Goal: Task Accomplishment & Management: Use online tool/utility

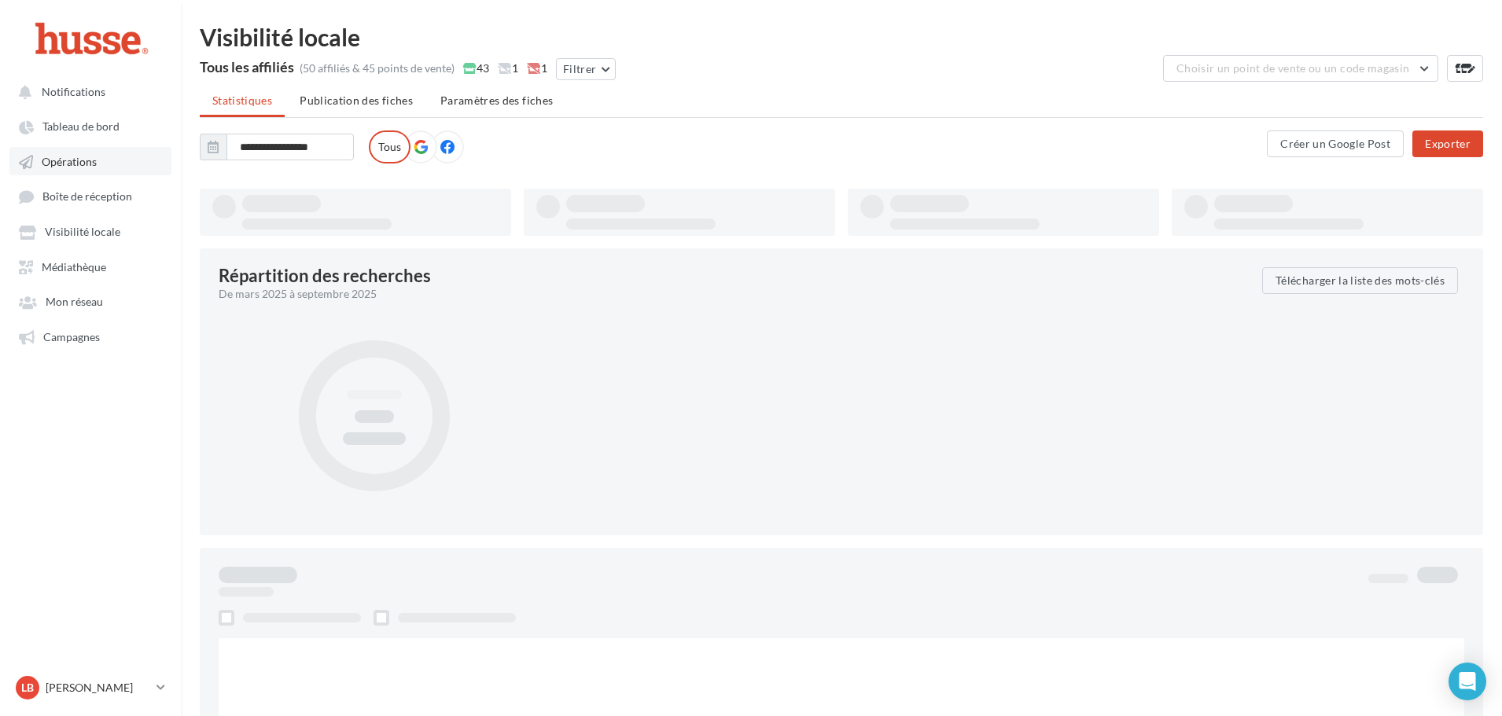
click at [85, 162] on span "Opérations" at bounding box center [69, 161] width 55 height 13
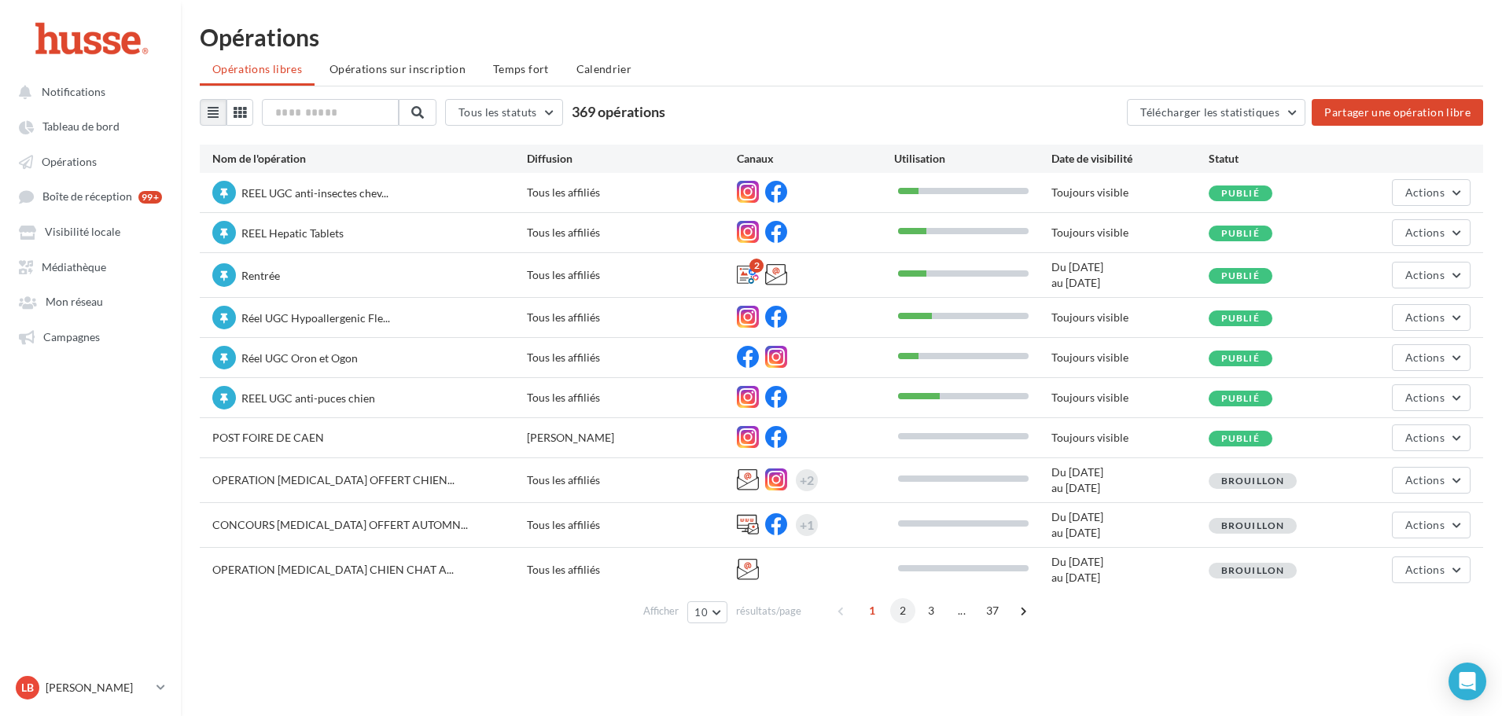
click at [900, 619] on span "2" at bounding box center [902, 611] width 25 height 25
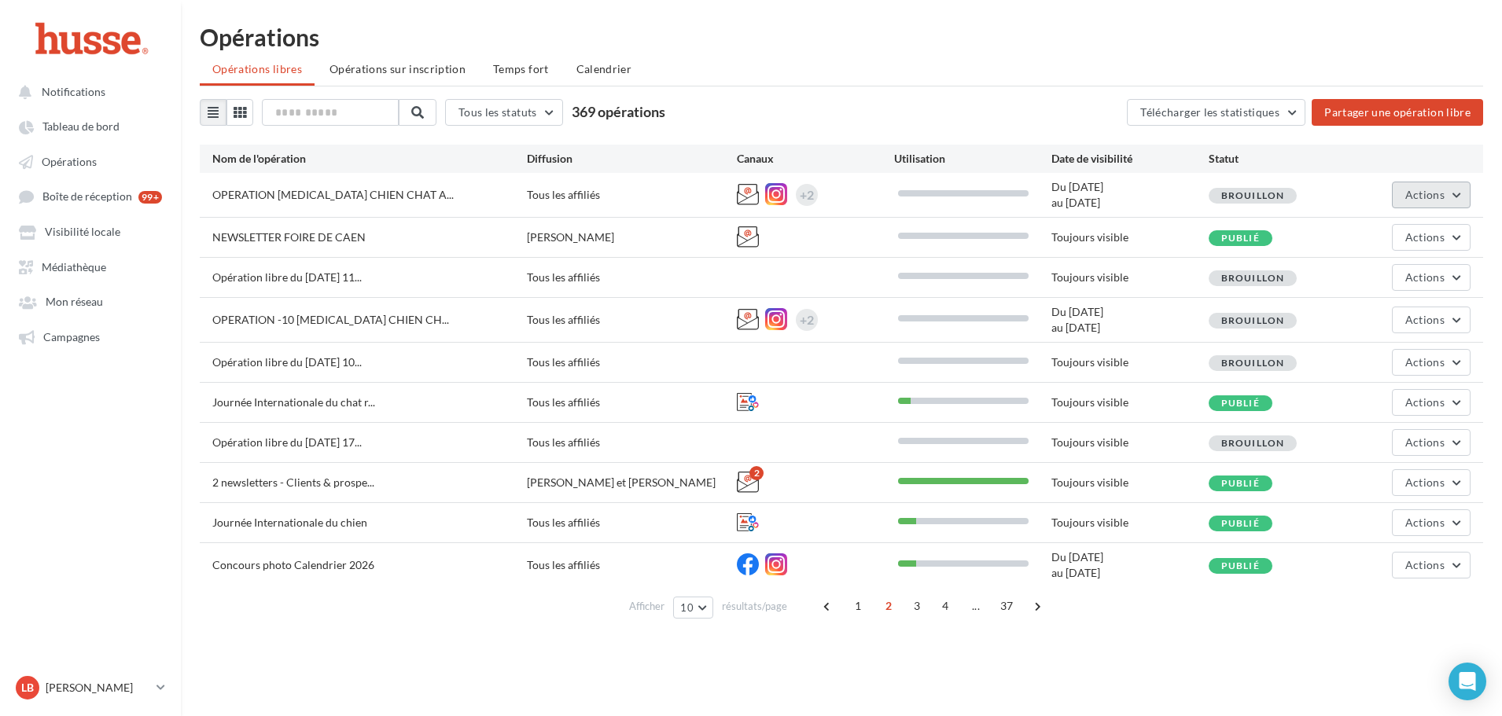
click at [1416, 199] on span "Actions" at bounding box center [1424, 194] width 39 height 13
click at [1365, 234] on button "Editer" at bounding box center [1391, 232] width 157 height 41
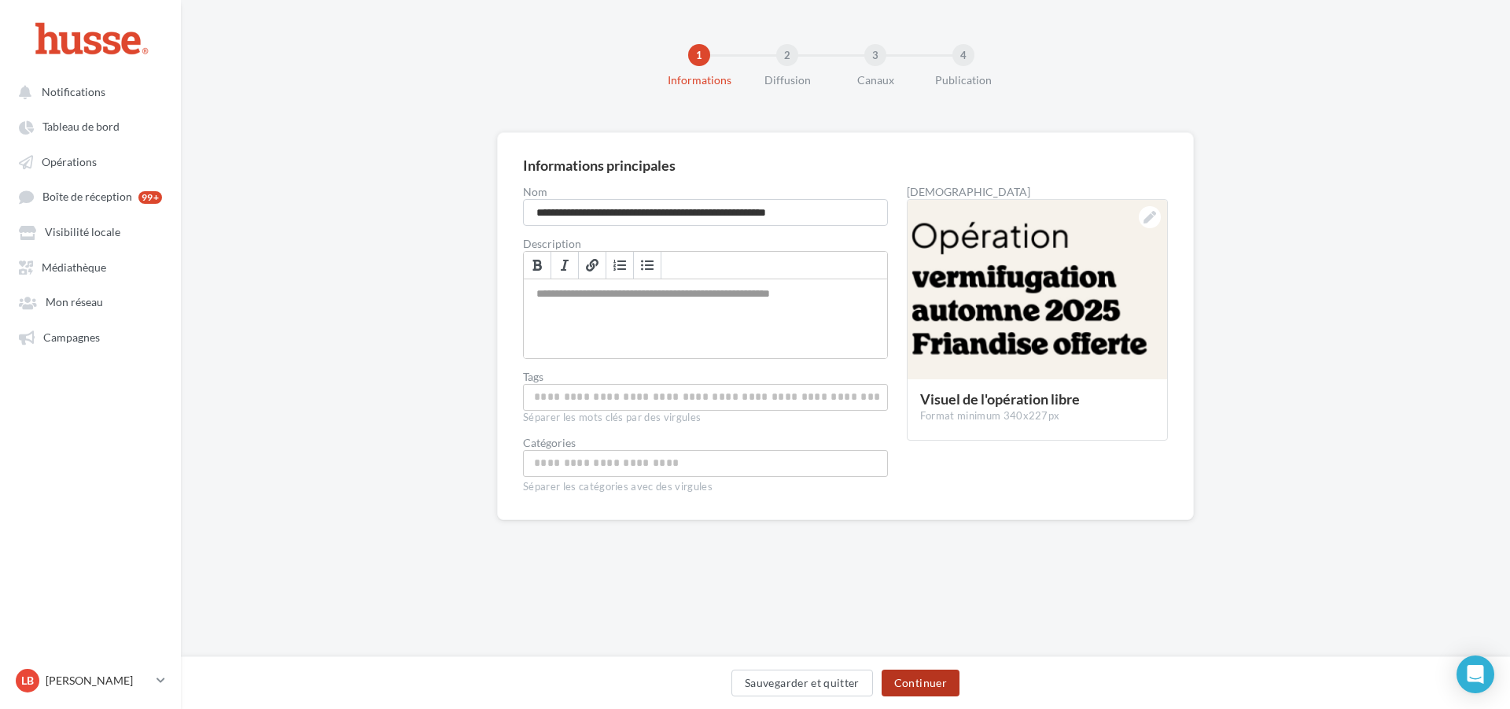
click at [941, 686] on button "Continuer" at bounding box center [921, 682] width 78 height 27
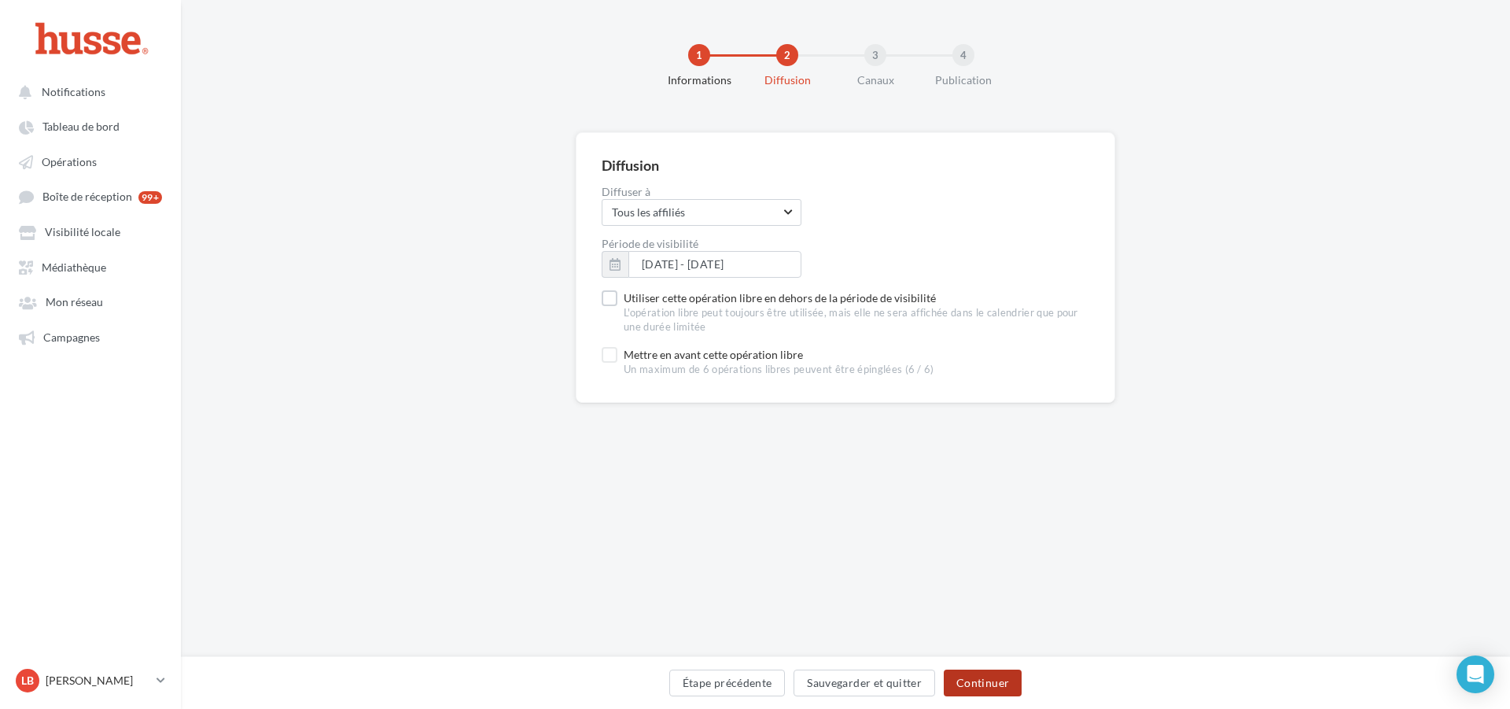
click at [969, 680] on button "Continuer" at bounding box center [983, 682] width 78 height 27
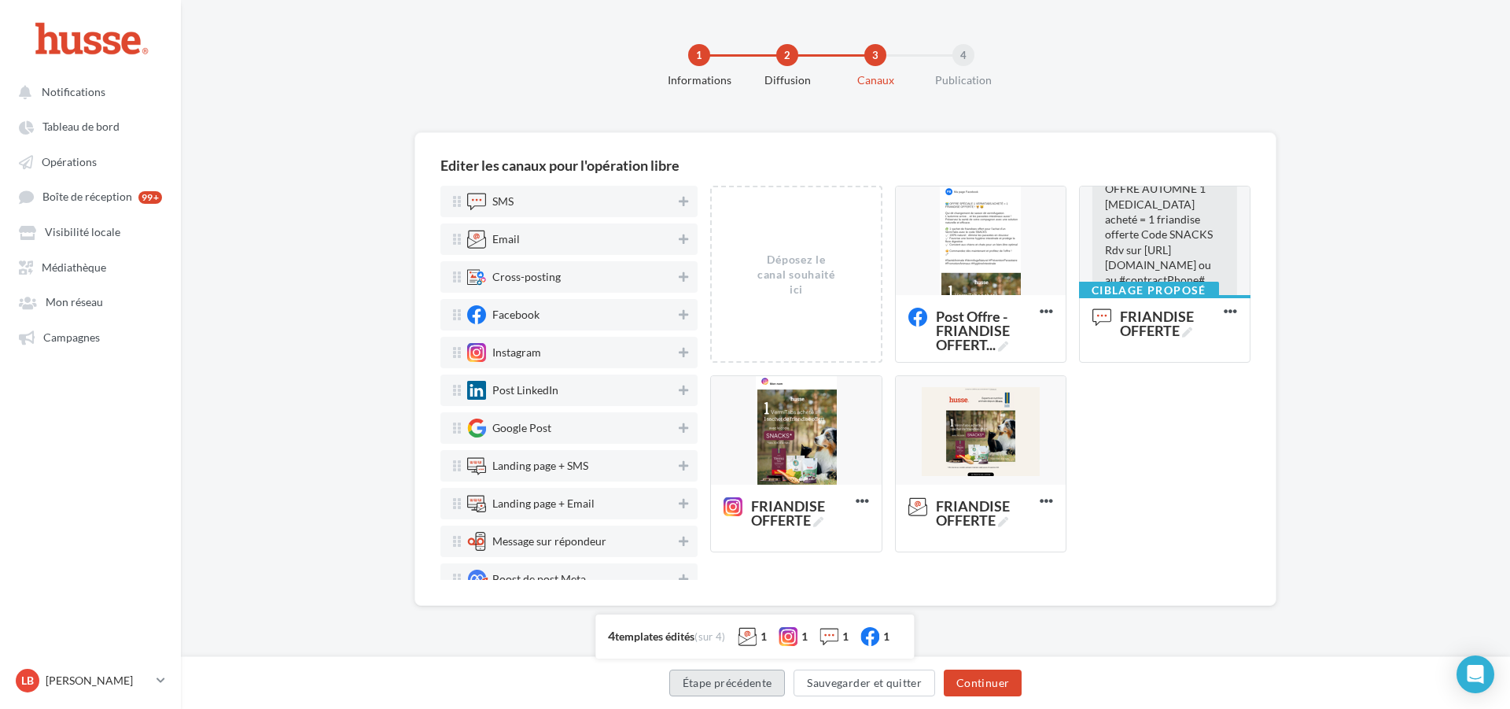
click at [705, 685] on button "Étape précédente" at bounding box center [727, 682] width 116 height 27
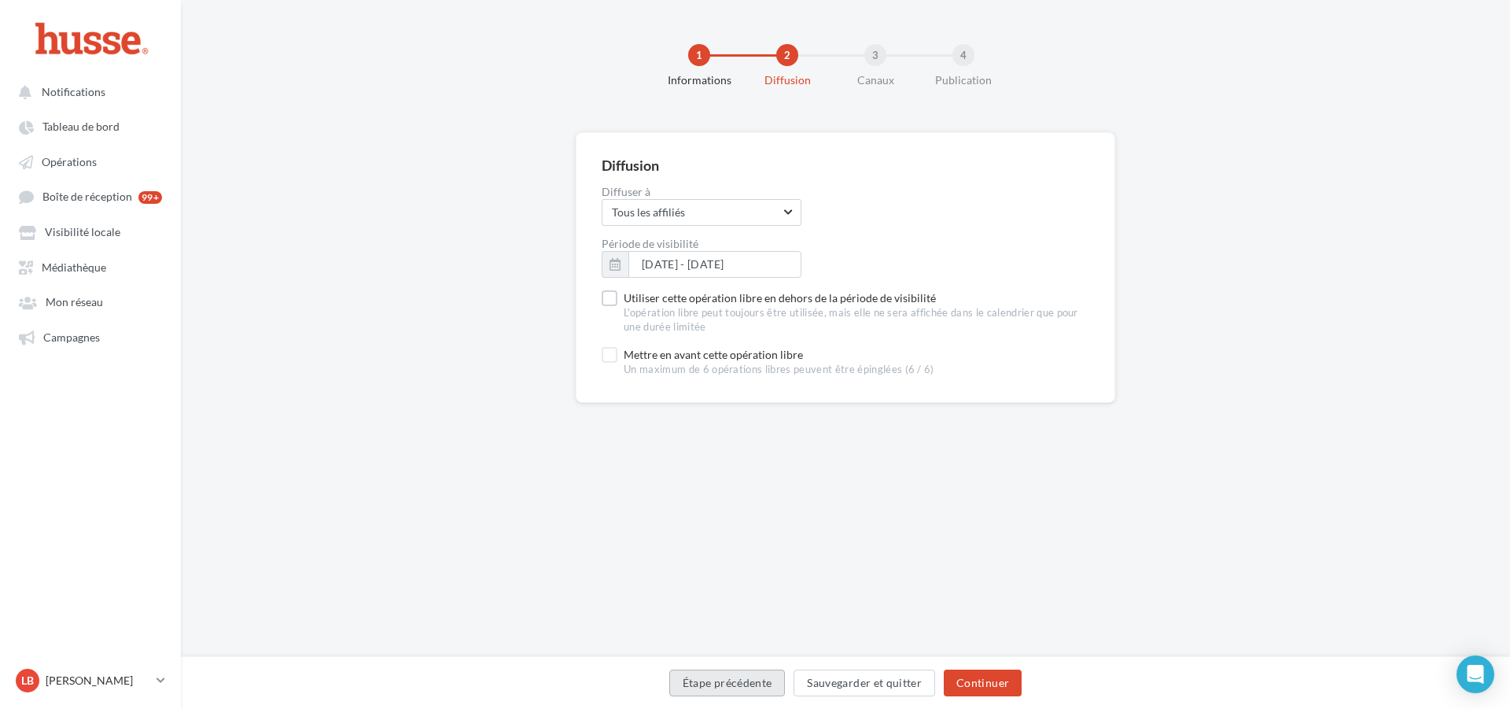
click at [705, 685] on button "Étape précédente" at bounding box center [727, 682] width 116 height 27
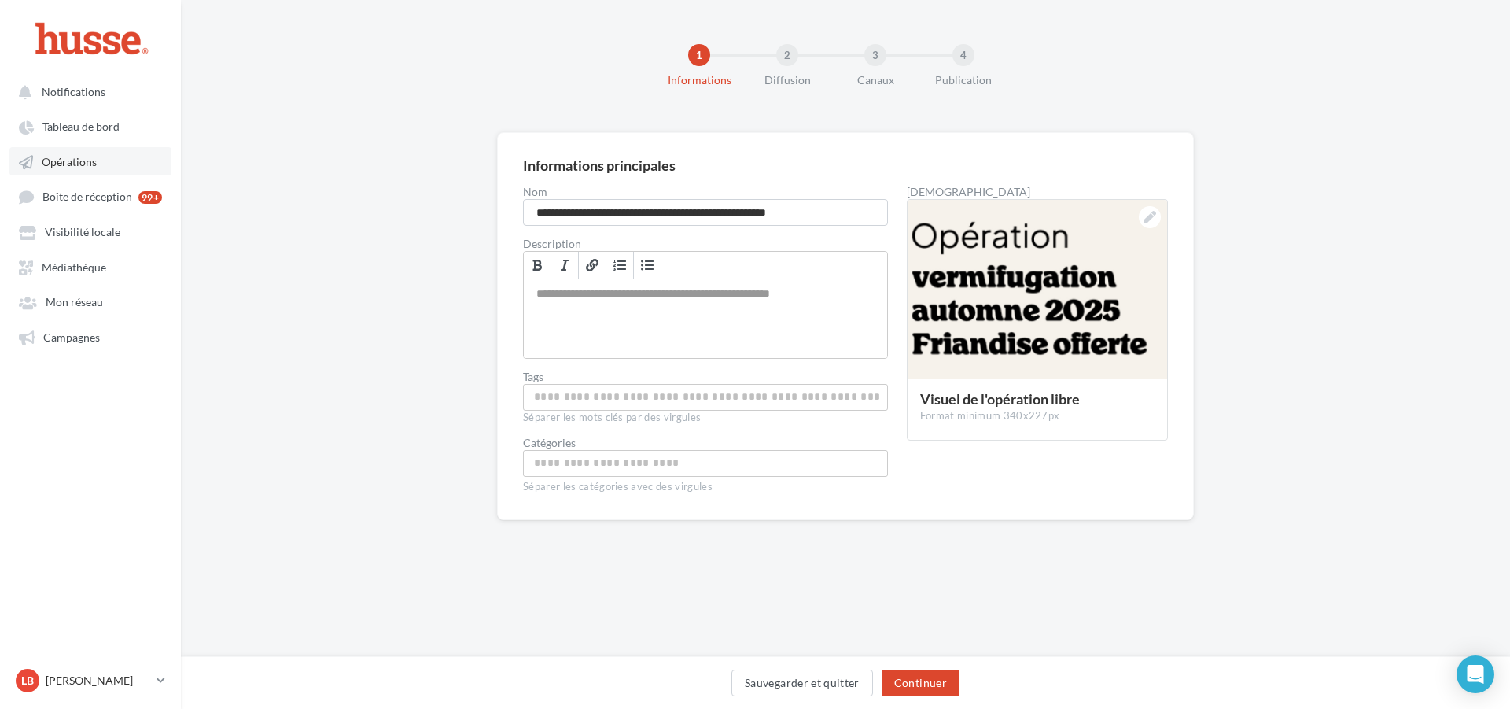
click at [96, 149] on link "Opérations" at bounding box center [90, 161] width 162 height 28
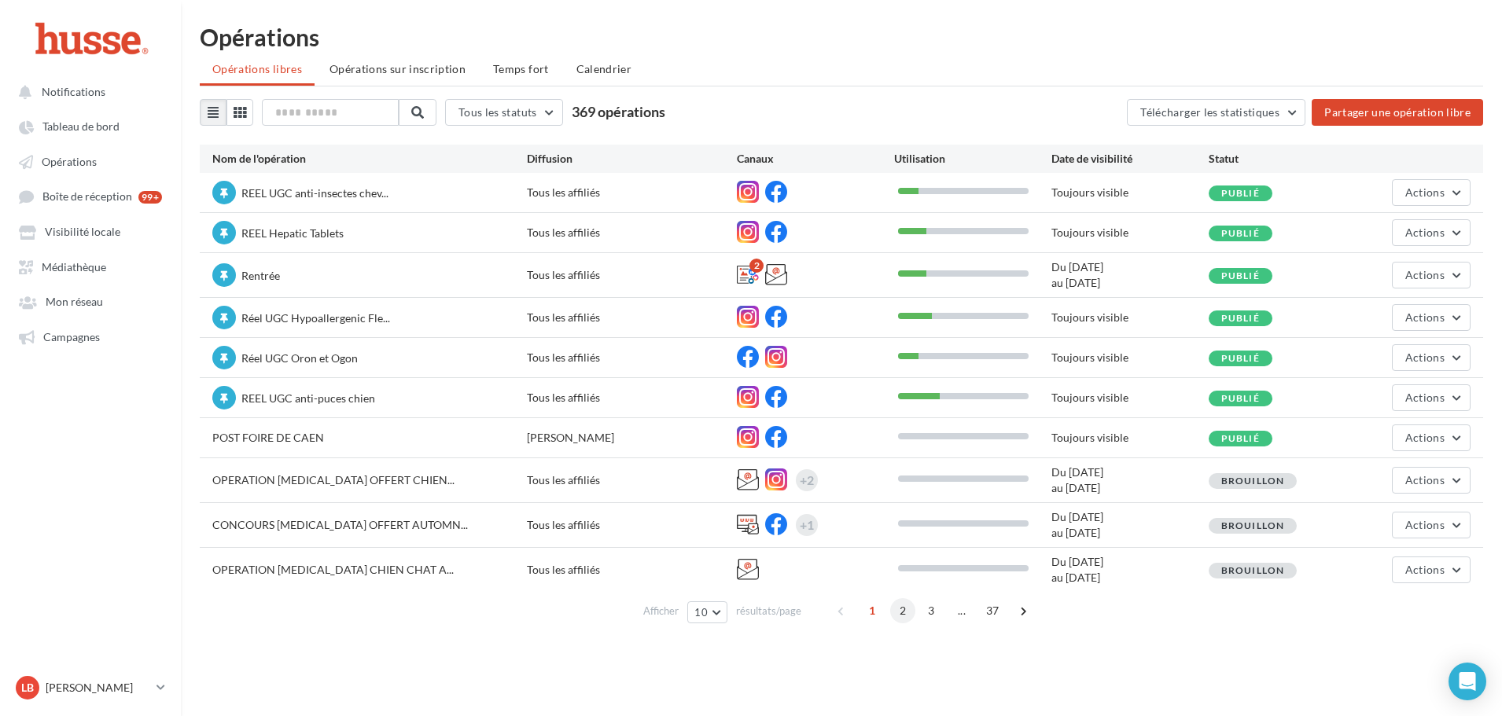
click at [900, 621] on span "2" at bounding box center [902, 611] width 25 height 25
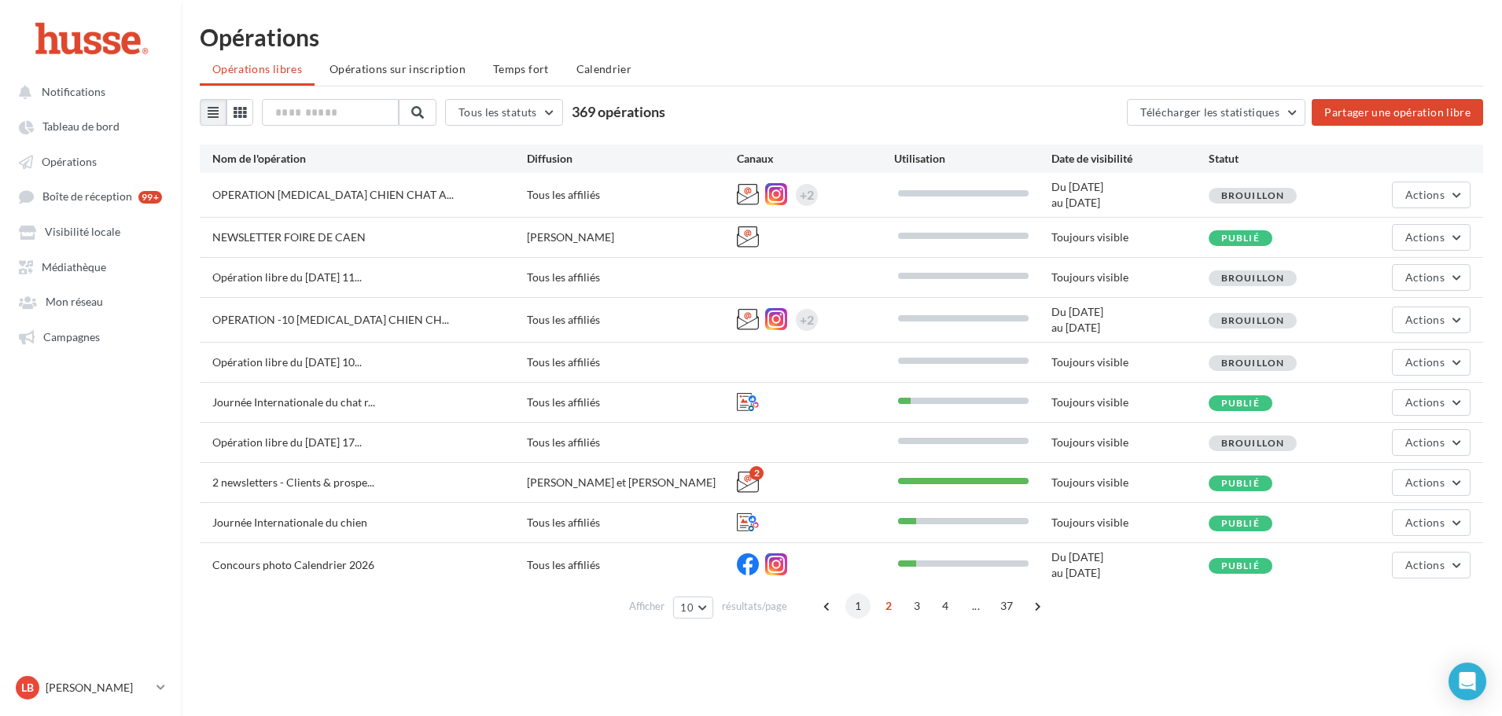
click at [856, 606] on span "1" at bounding box center [857, 606] width 25 height 25
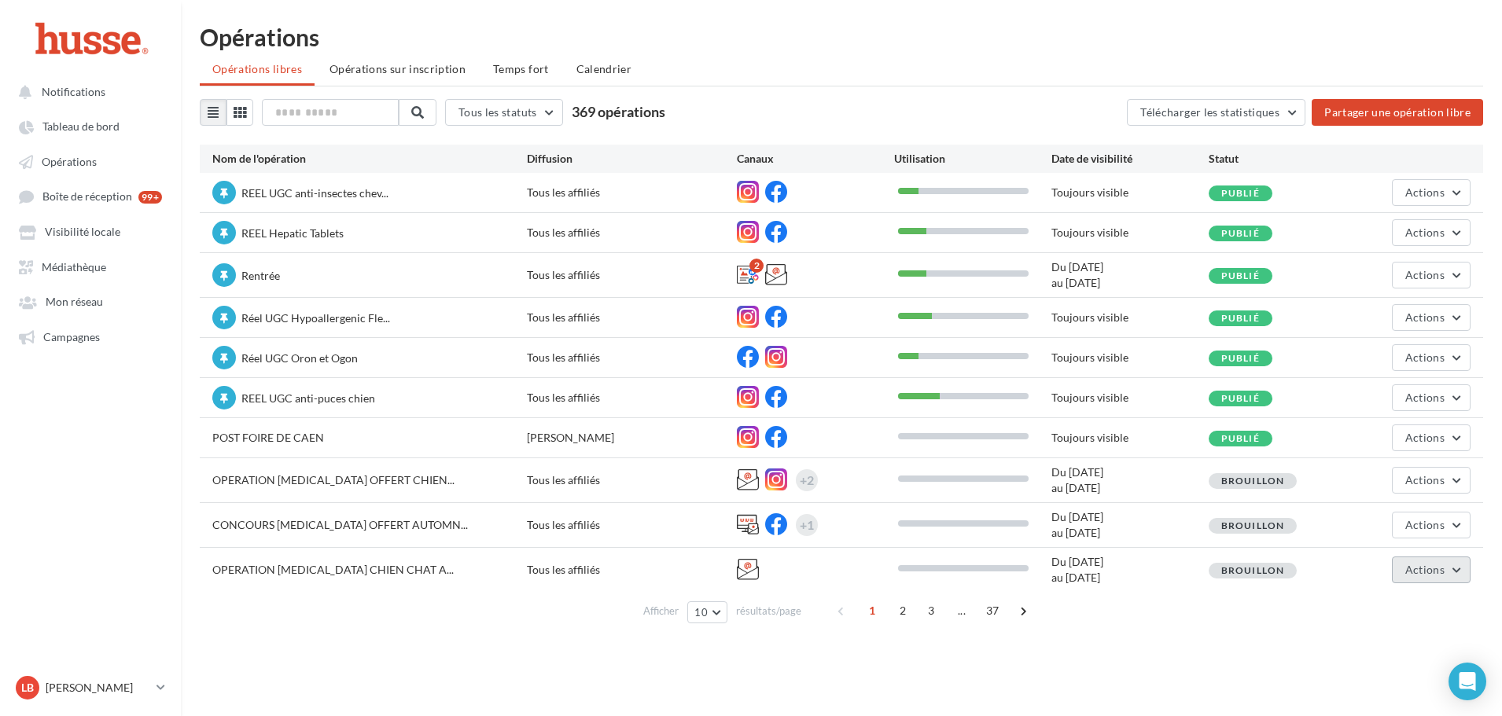
click at [1445, 570] on button "Actions" at bounding box center [1431, 570] width 79 height 27
click at [1357, 404] on button "Editer" at bounding box center [1391, 410] width 157 height 41
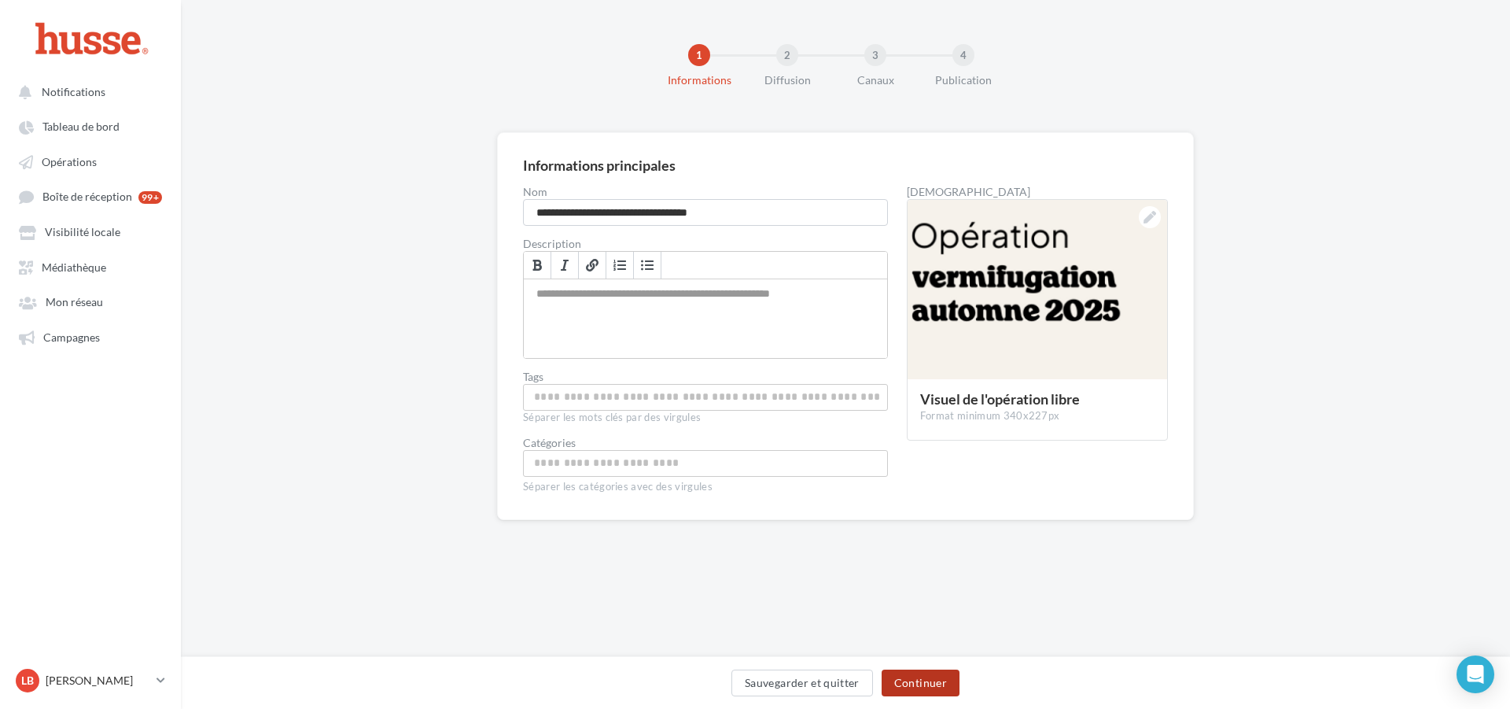
click at [908, 689] on button "Continuer" at bounding box center [921, 682] width 78 height 27
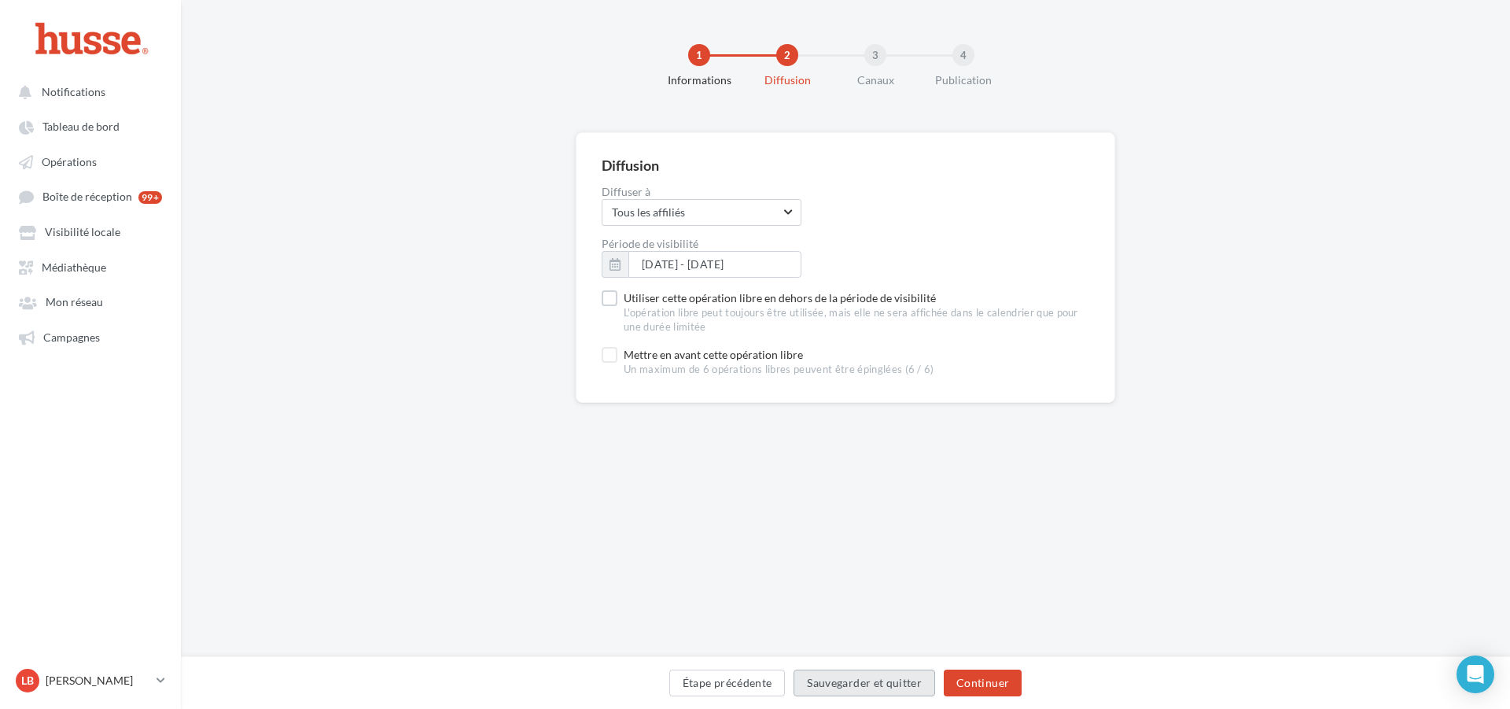
click at [908, 689] on button "Sauvegarder et quitter" at bounding box center [865, 682] width 142 height 27
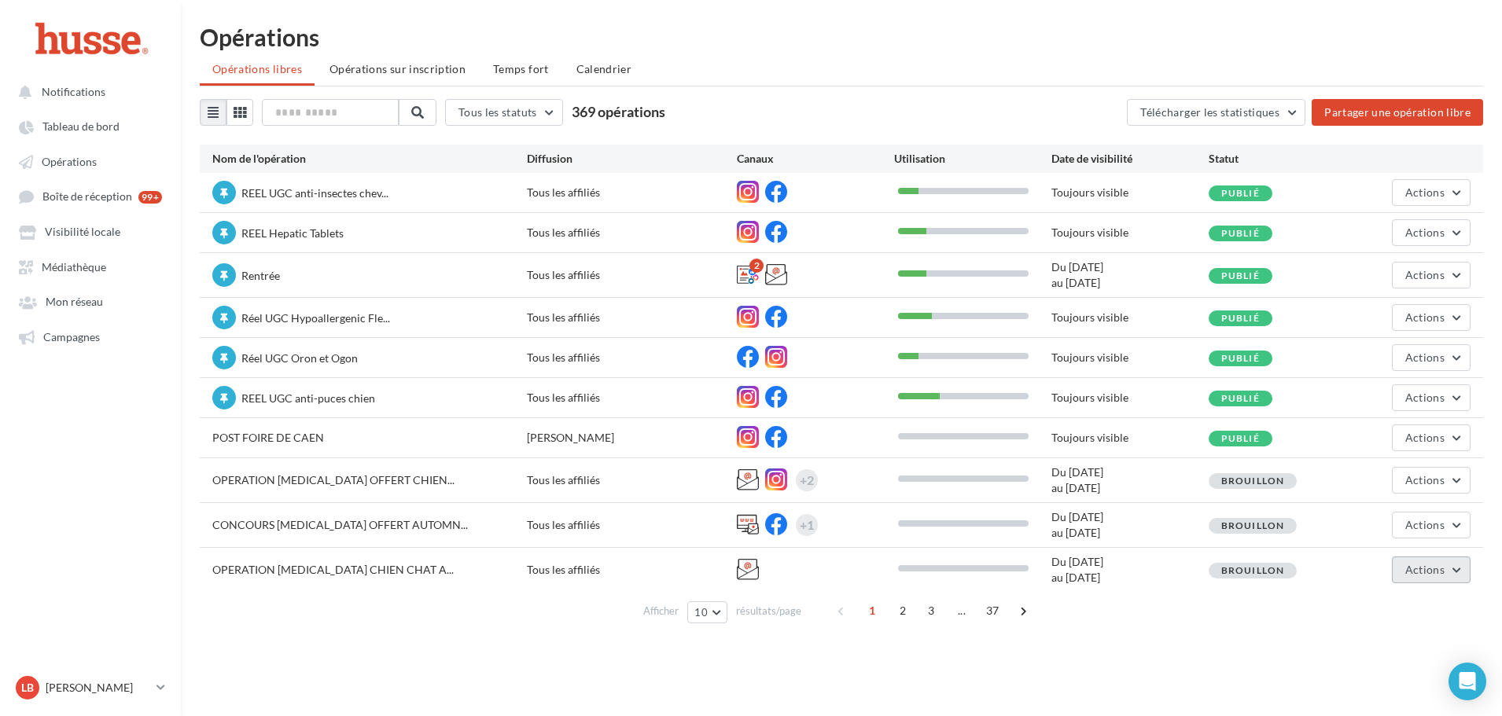
click at [1420, 577] on button "Actions" at bounding box center [1431, 570] width 79 height 27
click at [1361, 407] on button "Editer" at bounding box center [1391, 410] width 157 height 41
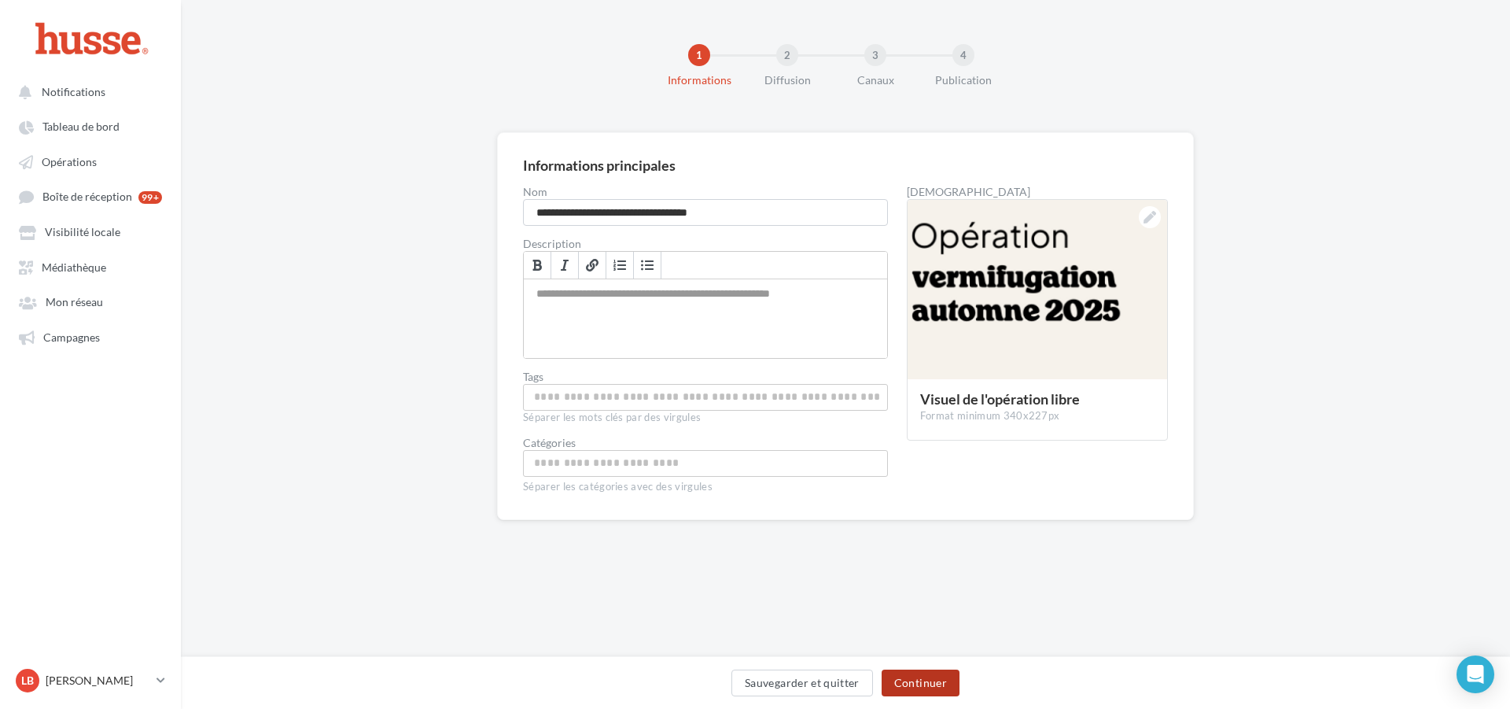
click at [935, 676] on button "Continuer" at bounding box center [921, 682] width 78 height 27
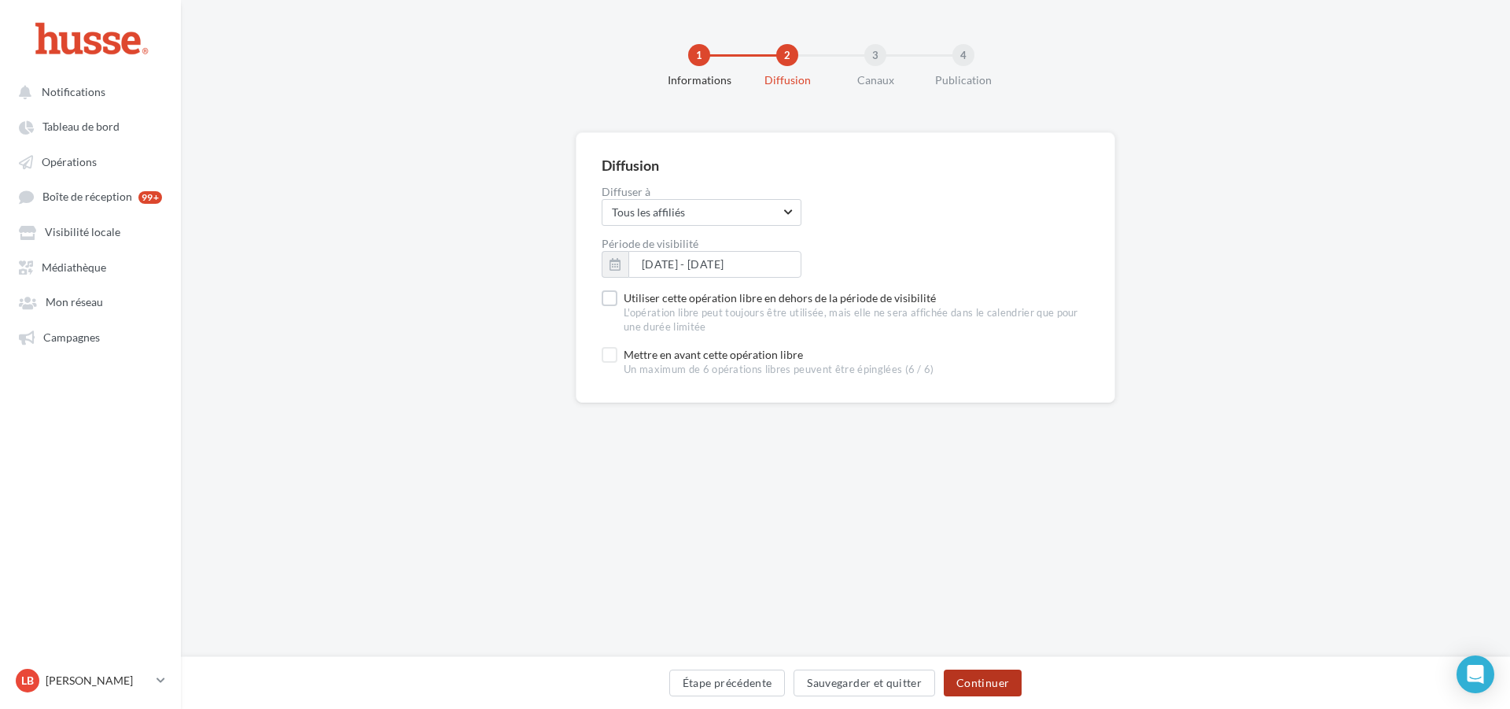
click at [1000, 680] on button "Continuer" at bounding box center [983, 682] width 78 height 27
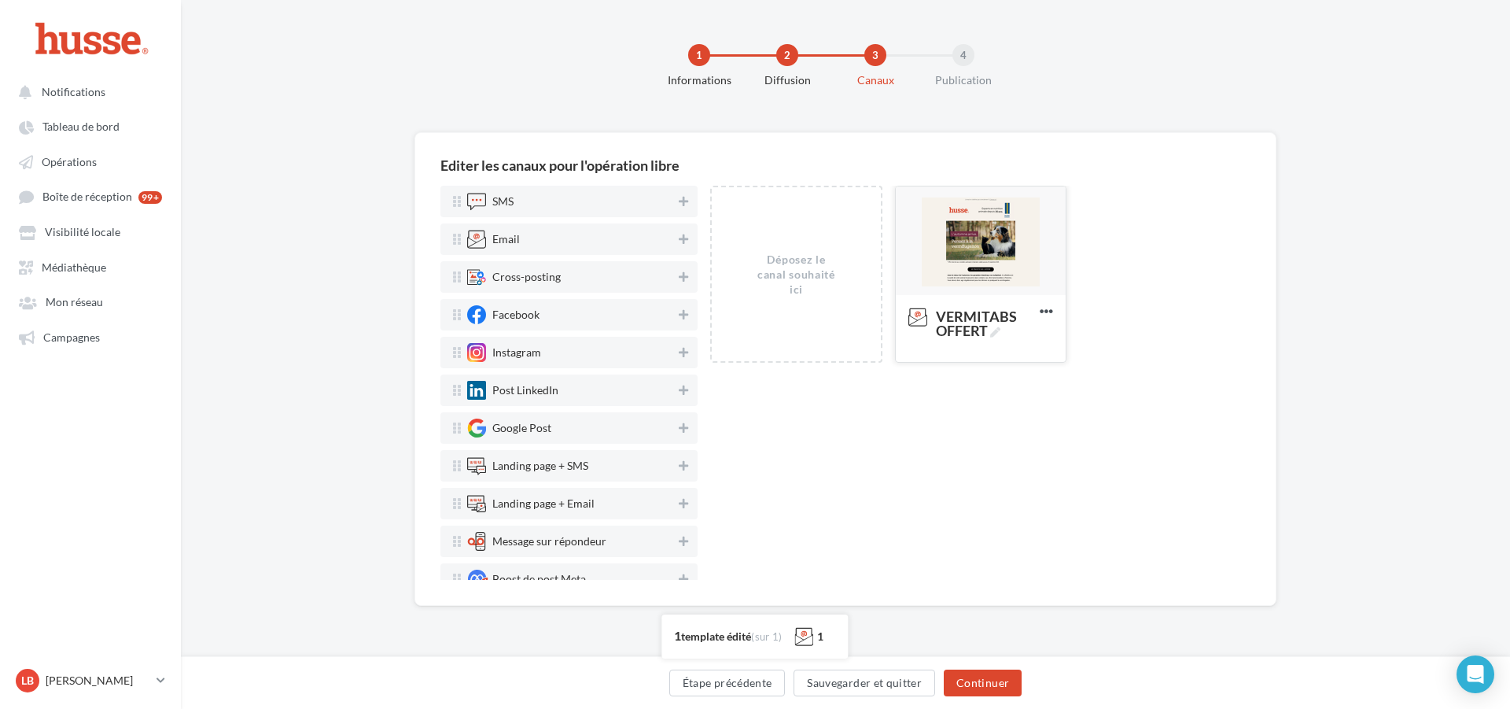
click at [996, 268] on div at bounding box center [981, 241] width 170 height 110
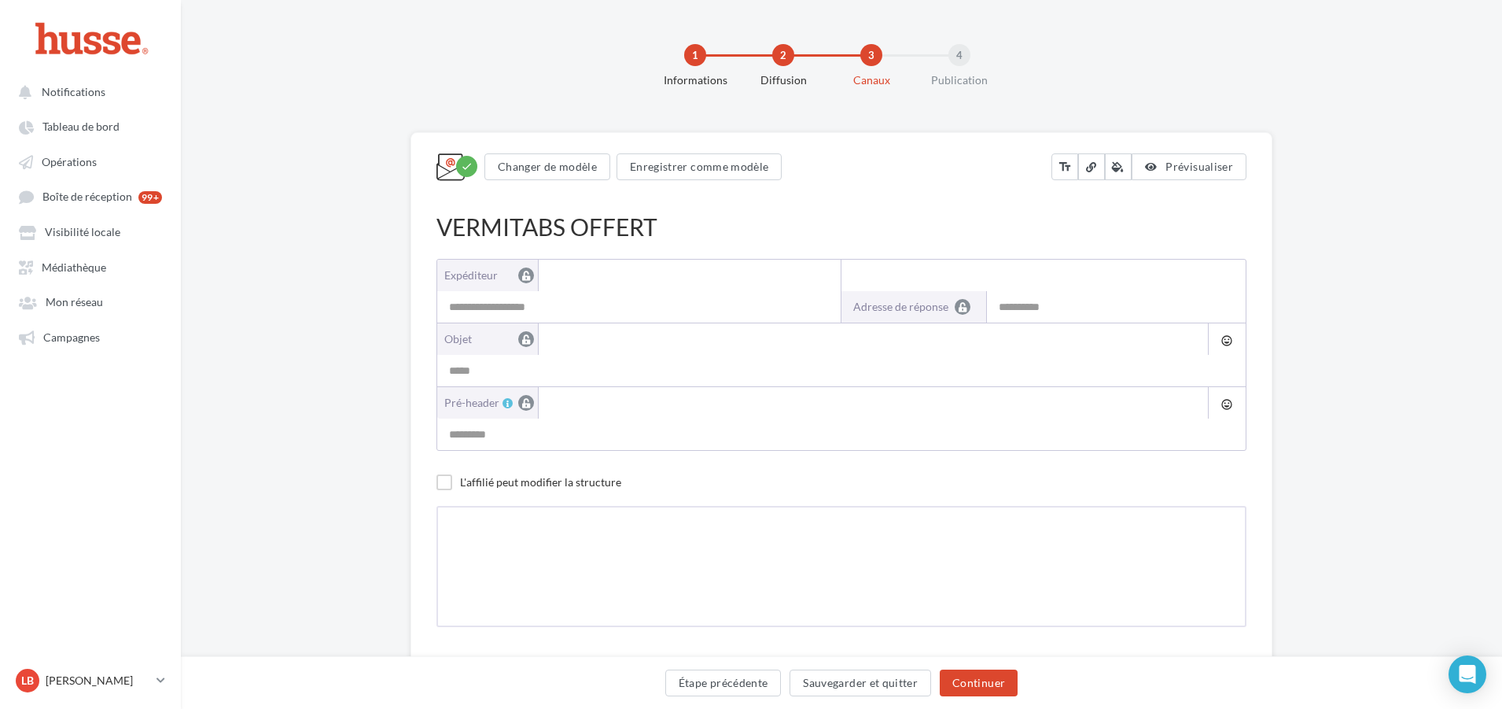
type input "**********"
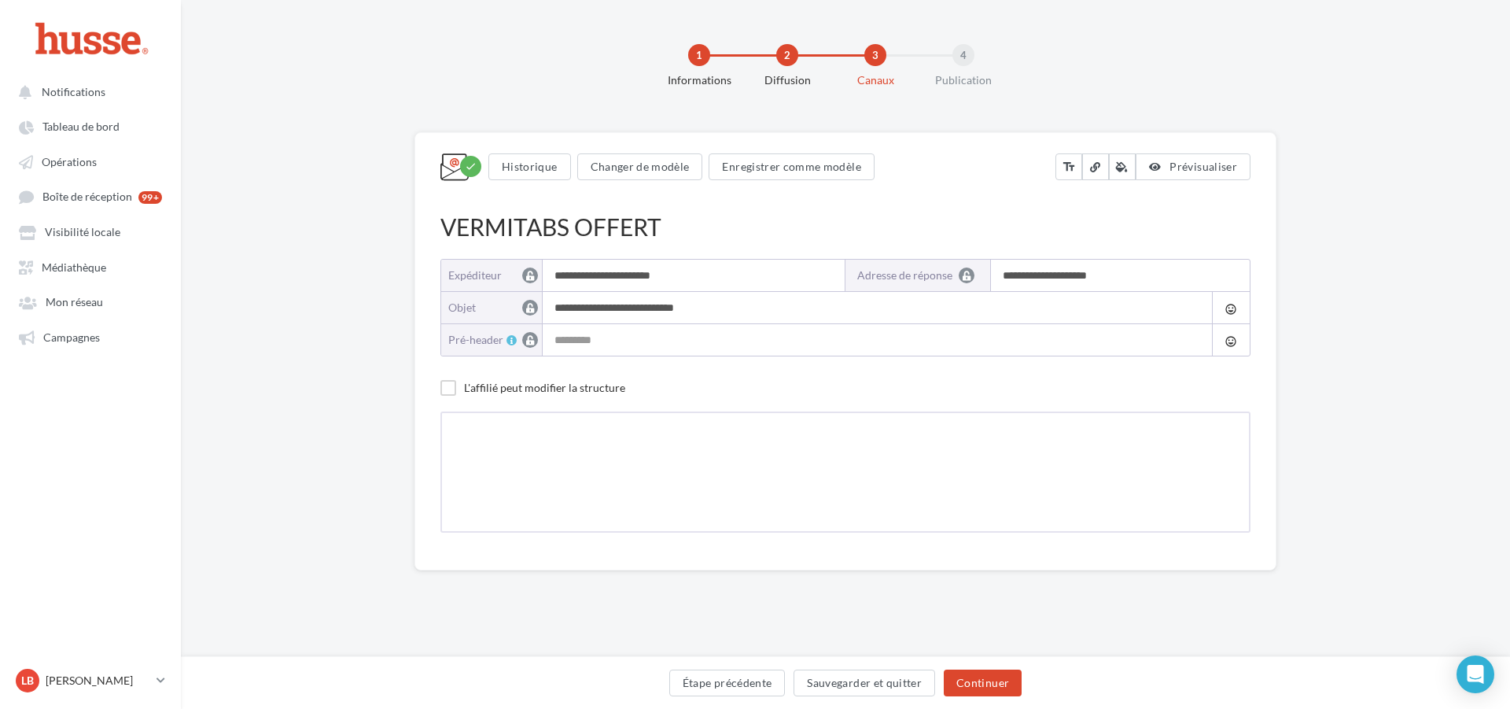
type input "**********"
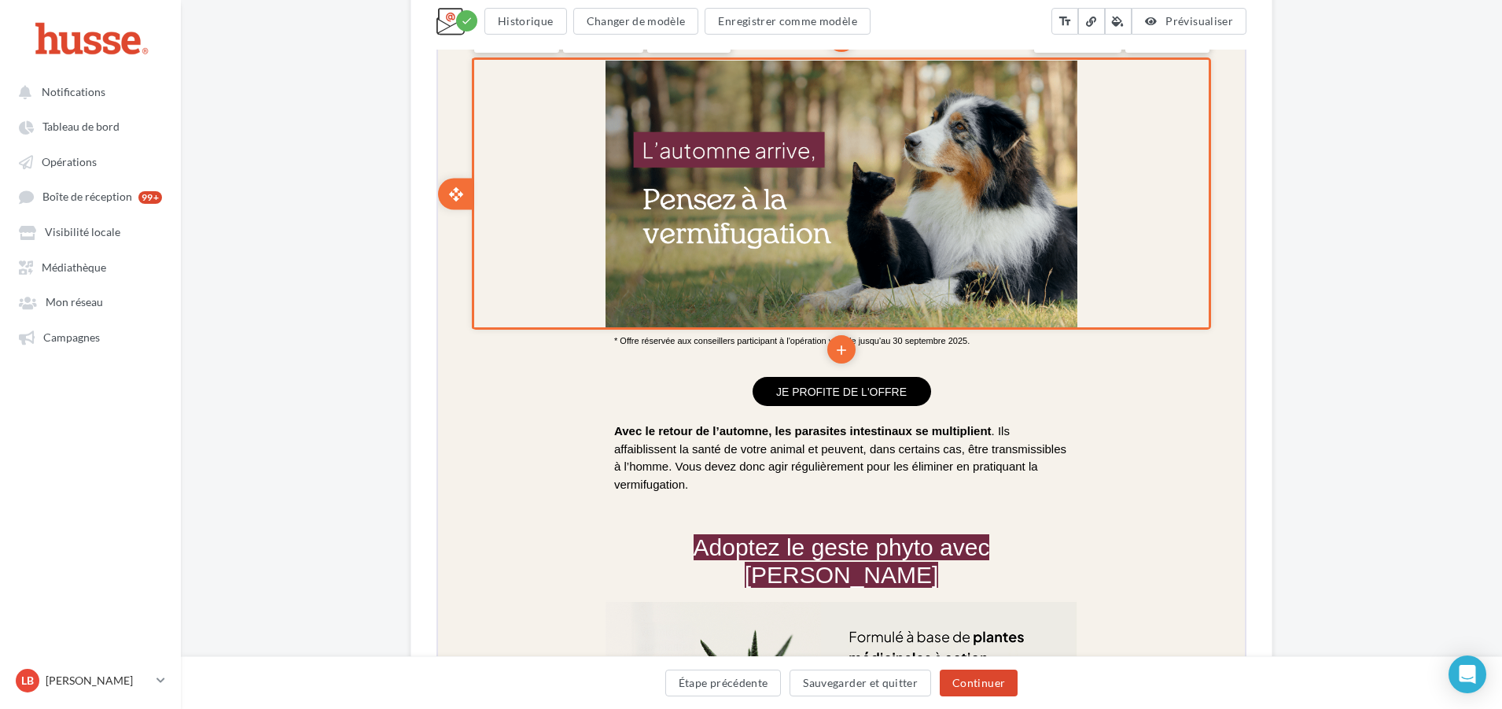
scroll to position [551, 0]
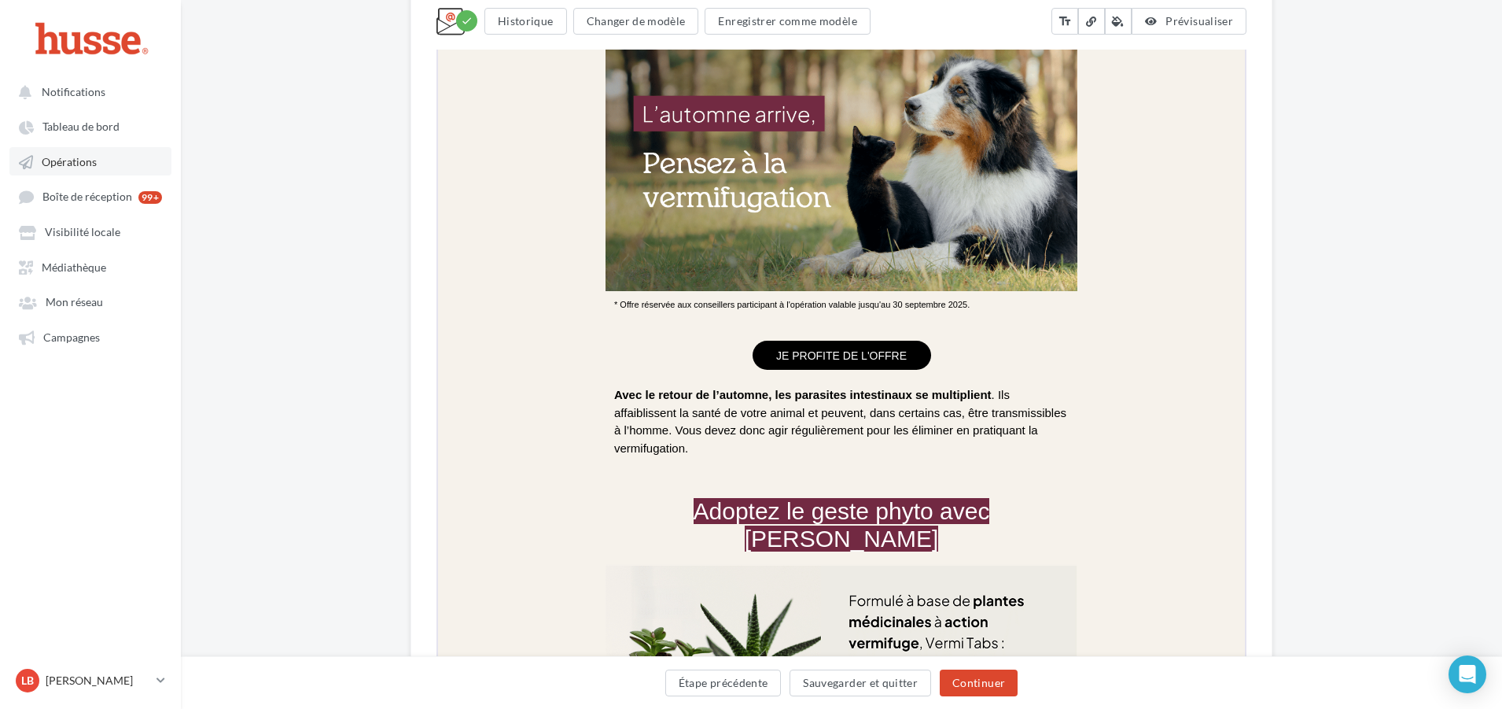
click at [81, 171] on link "Opérations" at bounding box center [90, 161] width 162 height 28
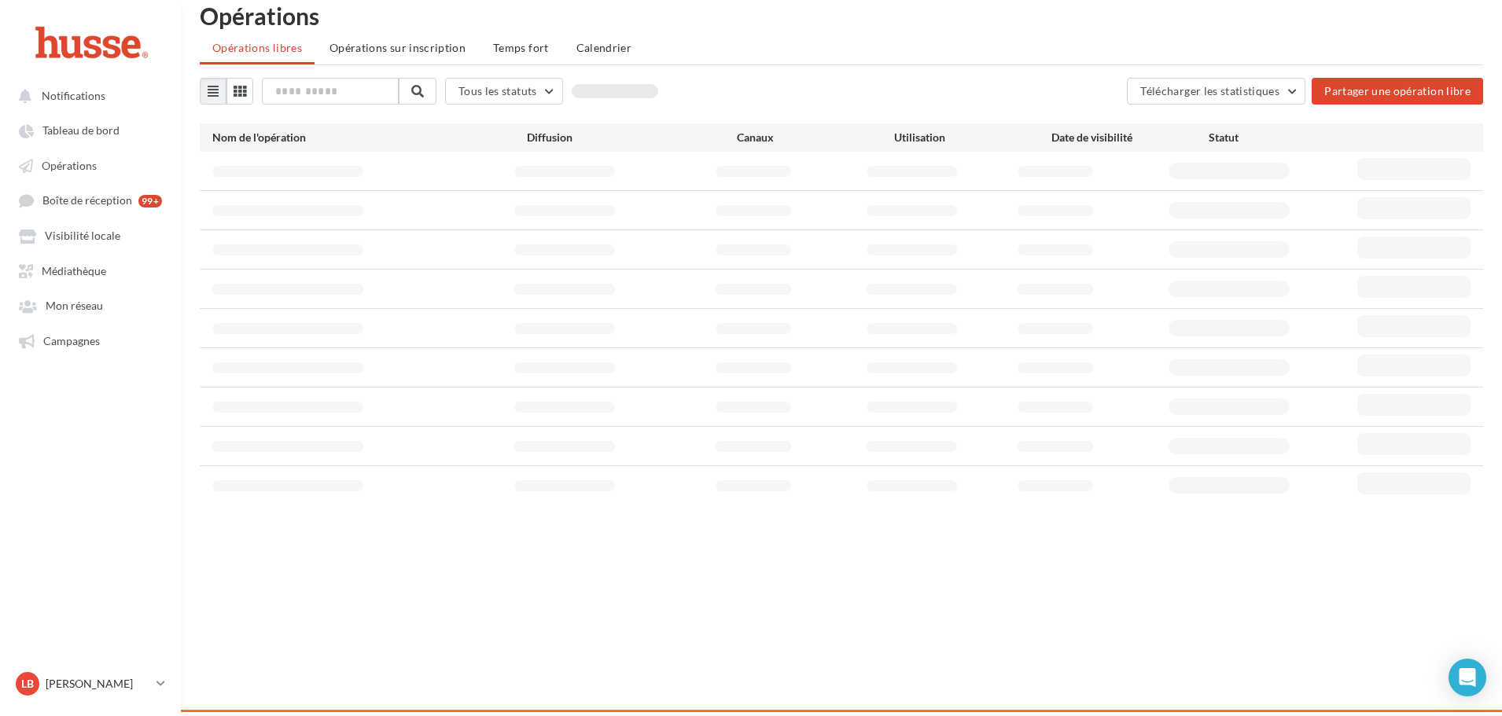
scroll to position [25, 0]
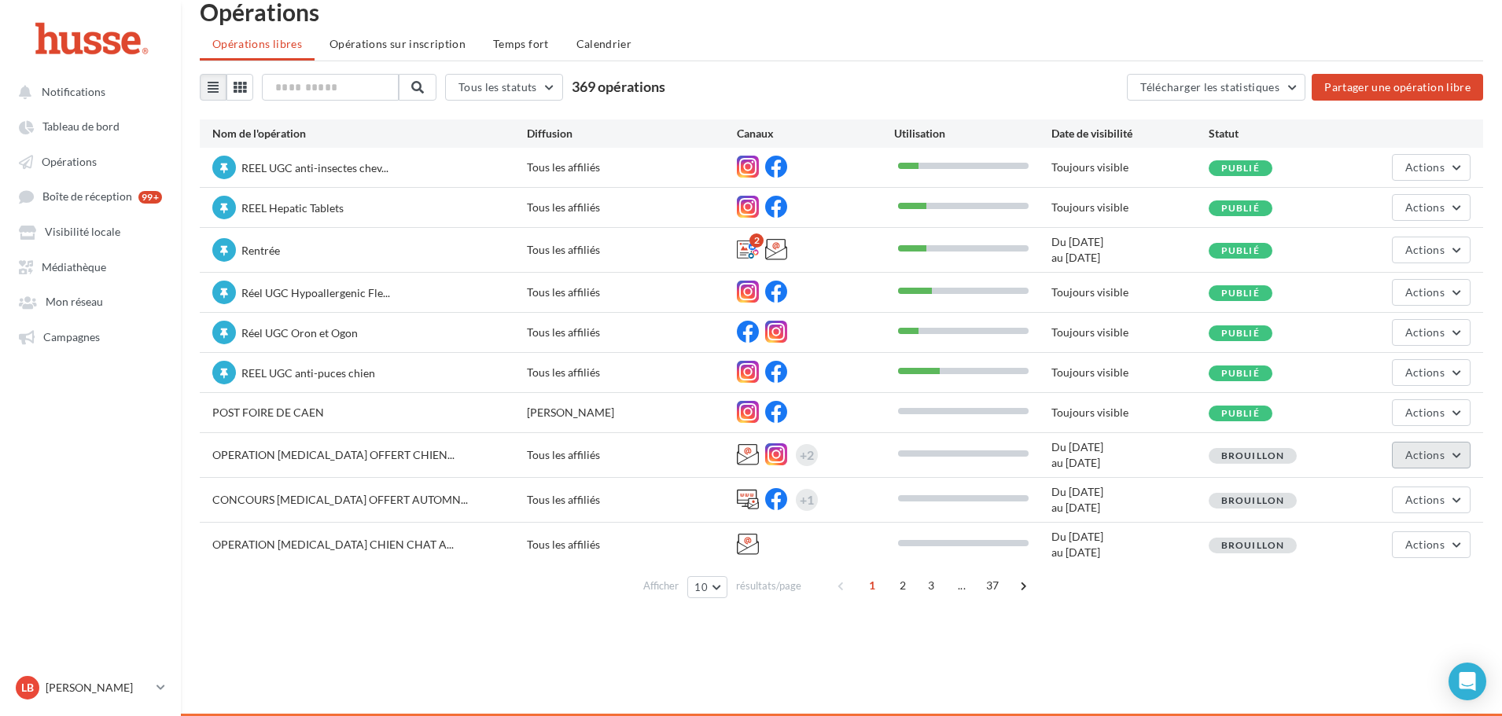
click at [1409, 456] on span "Actions" at bounding box center [1424, 454] width 39 height 13
click at [1352, 494] on button "Editer" at bounding box center [1391, 492] width 157 height 41
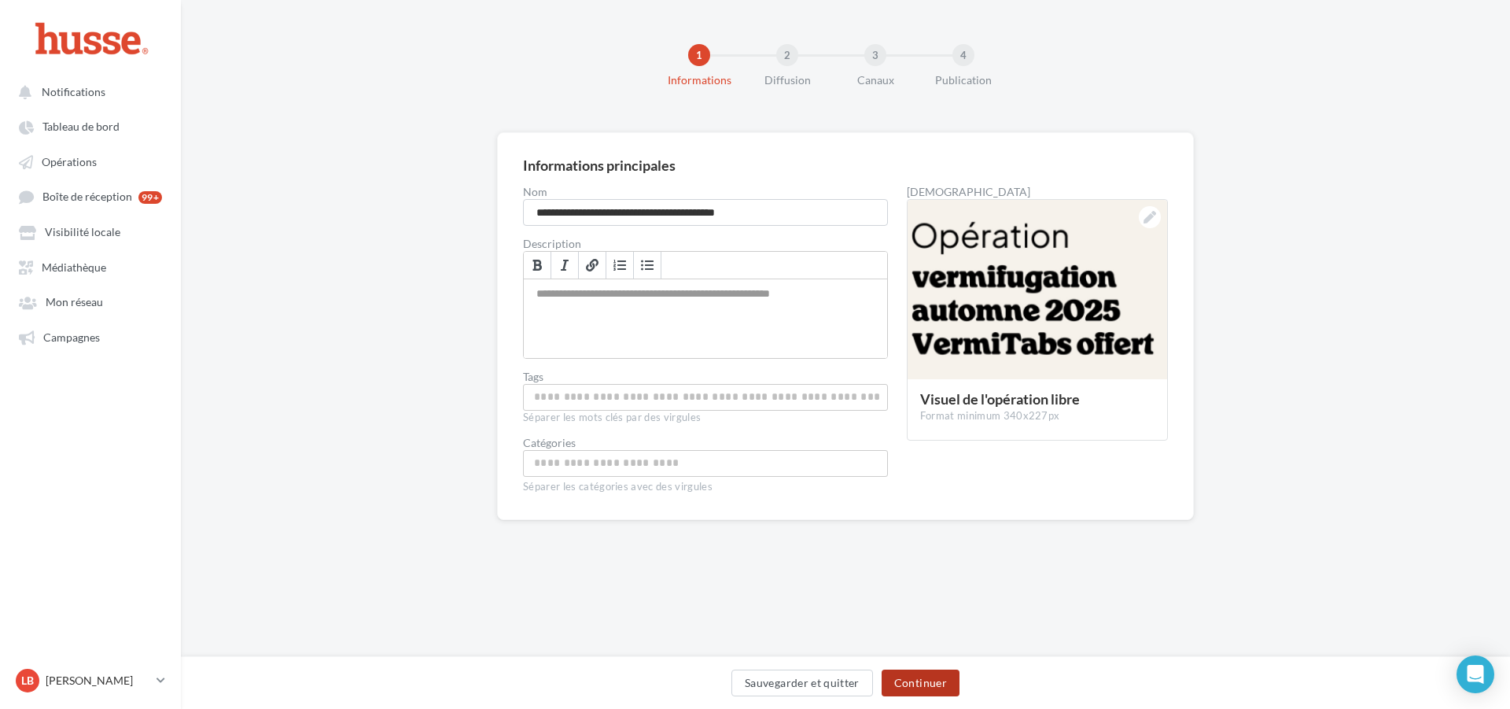
click at [918, 683] on button "Continuer" at bounding box center [921, 682] width 78 height 27
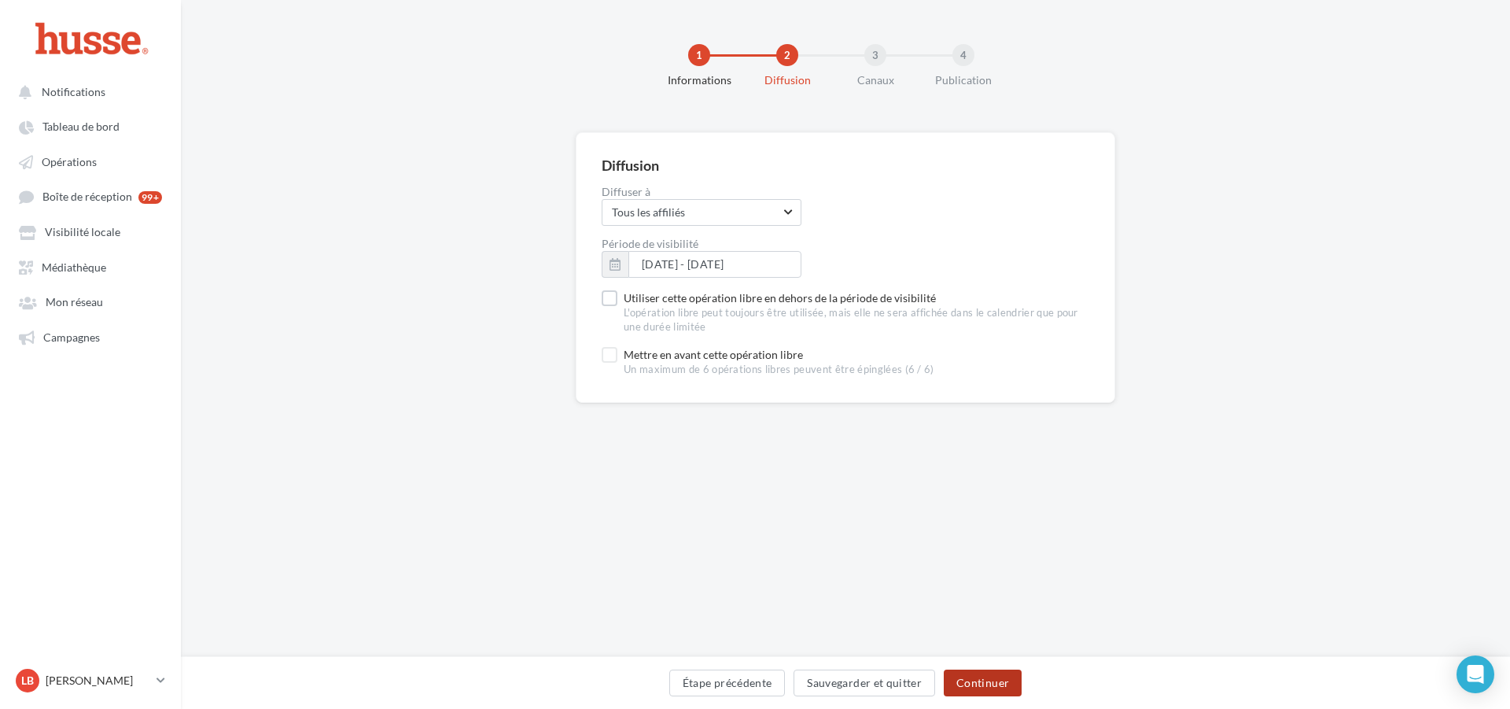
click at [996, 682] on button "Continuer" at bounding box center [983, 682] width 78 height 27
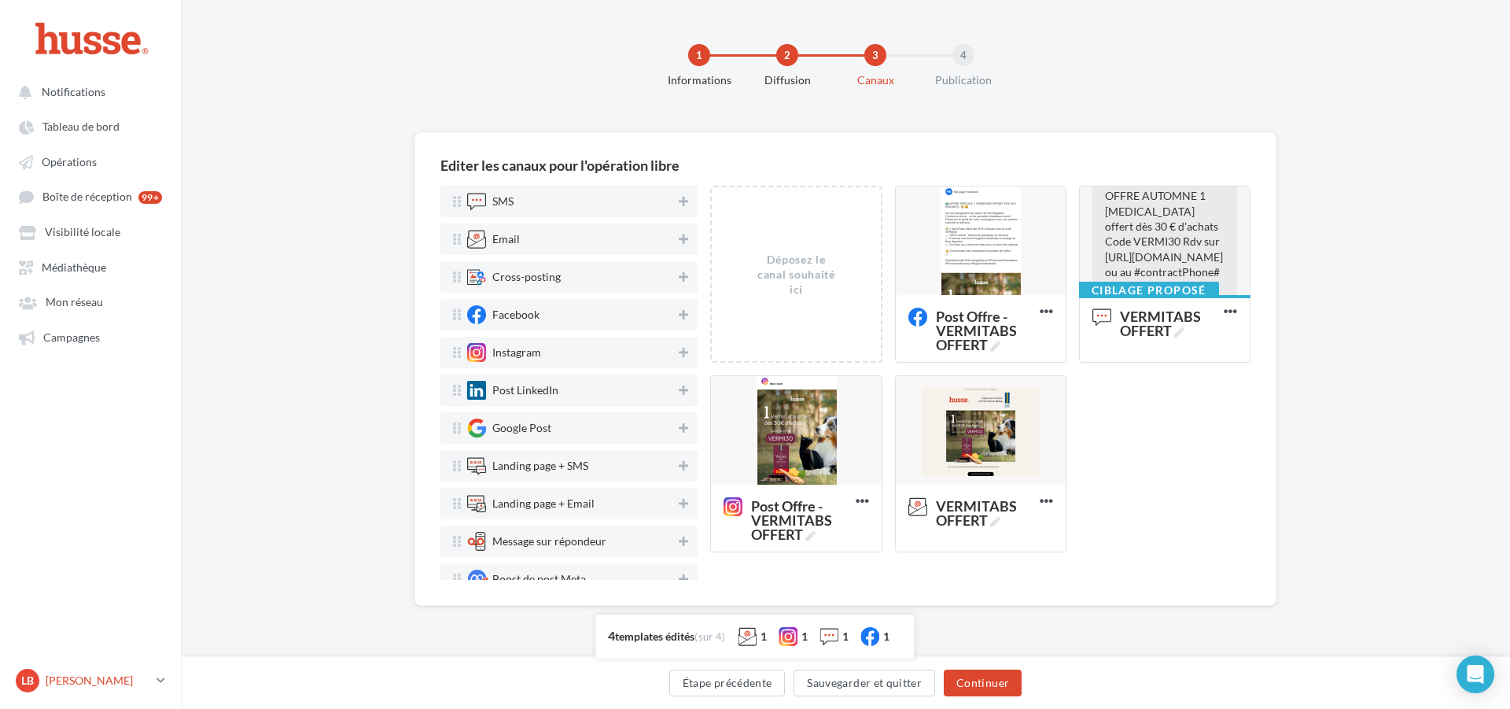
click at [72, 681] on p "[PERSON_NAME]" at bounding box center [98, 680] width 105 height 16
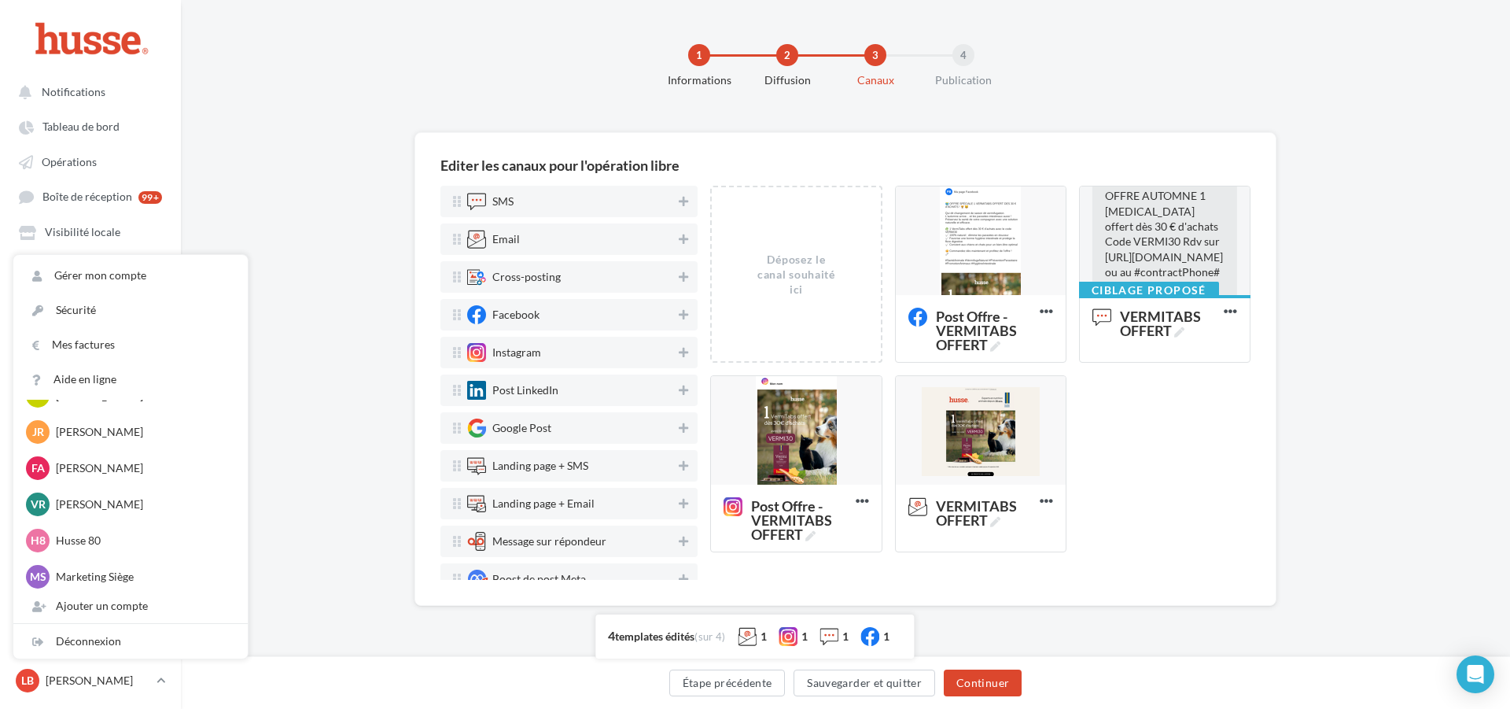
scroll to position [254, 0]
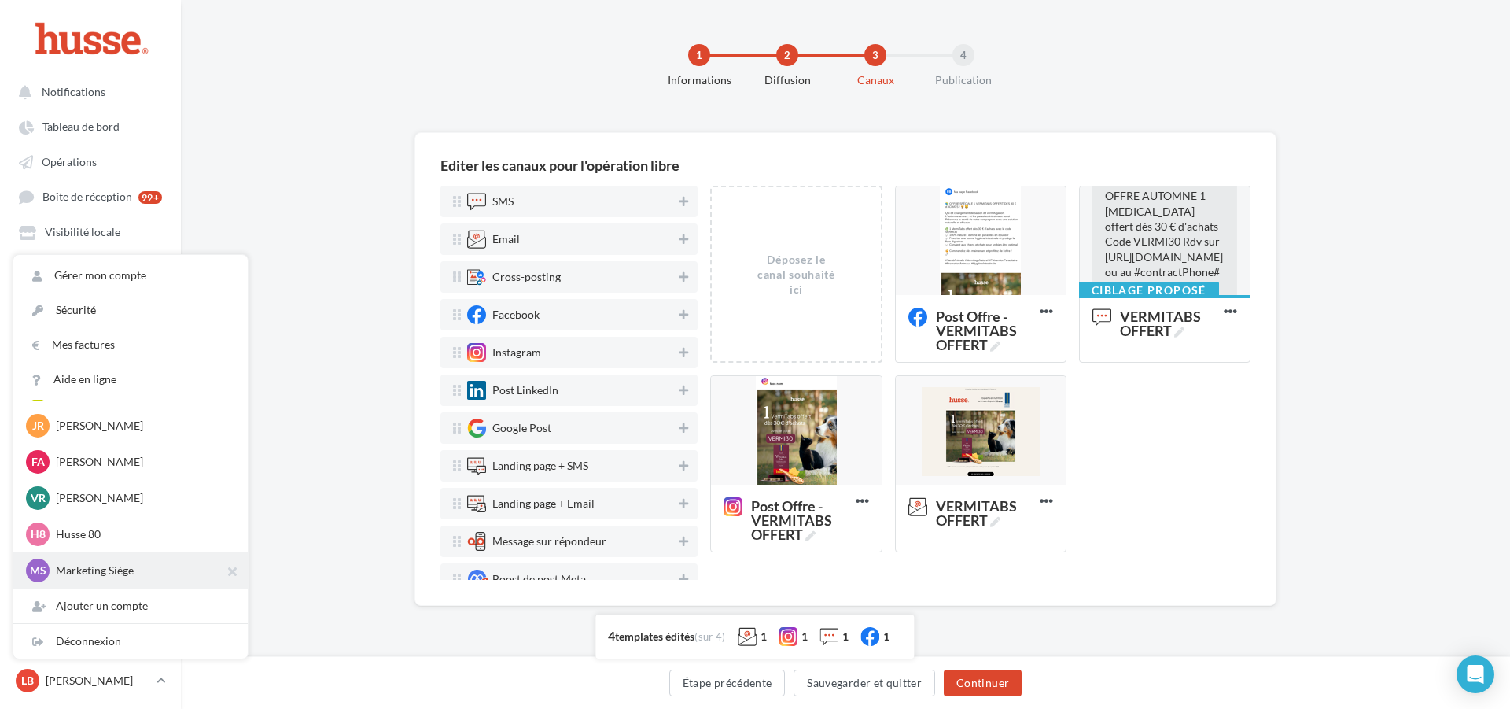
click at [98, 578] on p "Marketing Siège" at bounding box center [142, 570] width 173 height 16
